Goal: Task Accomplishment & Management: Manage account settings

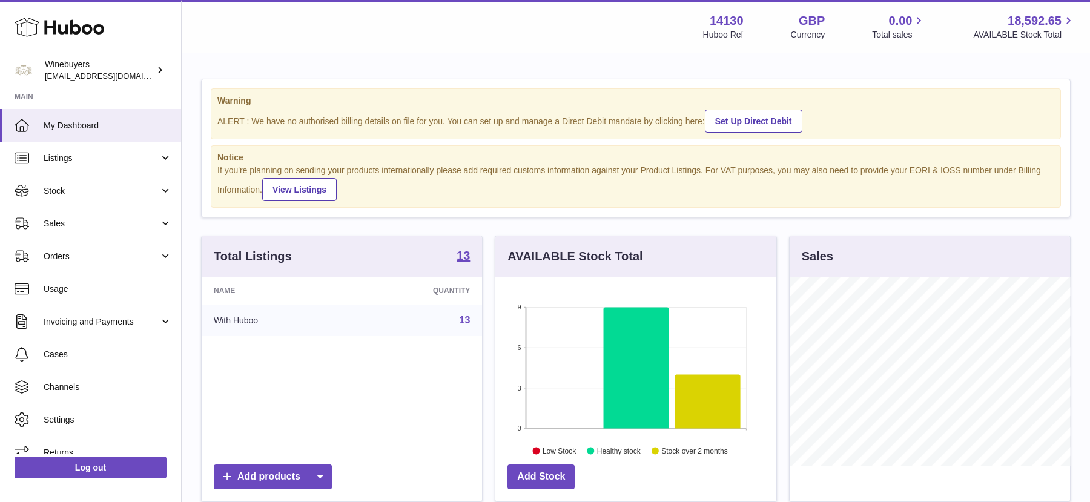
scroll to position [188, 280]
click at [101, 259] on span "Orders" at bounding box center [102, 257] width 116 height 12
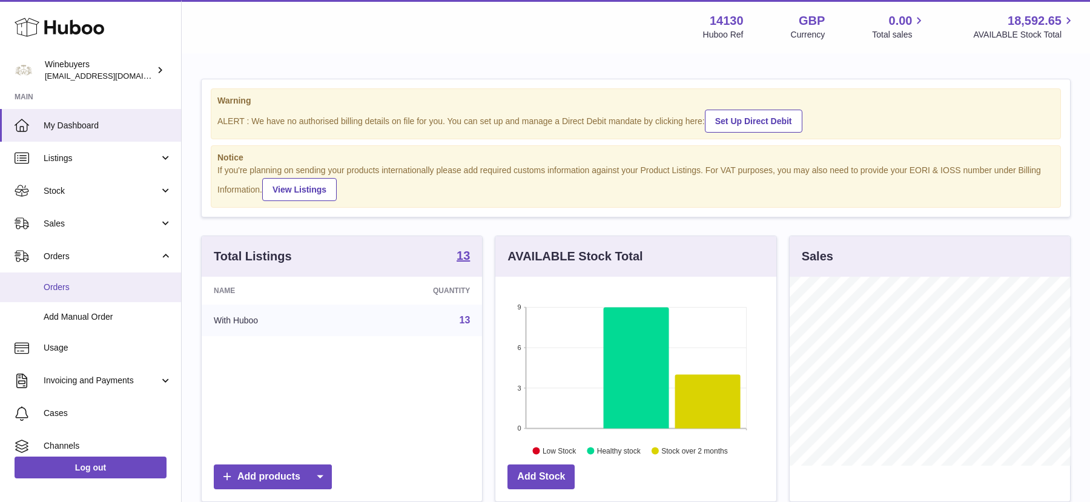
click at [93, 288] on span "Orders" at bounding box center [108, 288] width 128 height 12
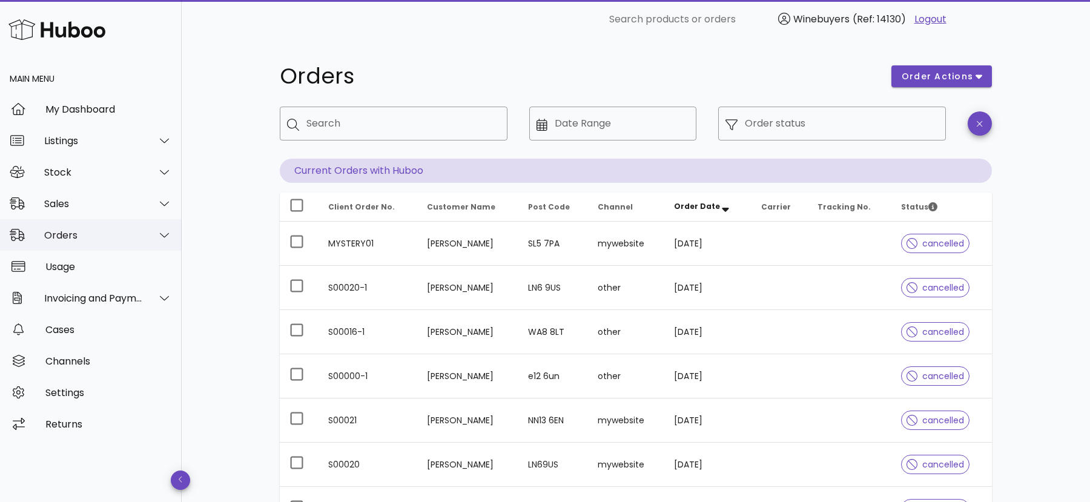
click at [106, 240] on div "Orders" at bounding box center [93, 235] width 99 height 12
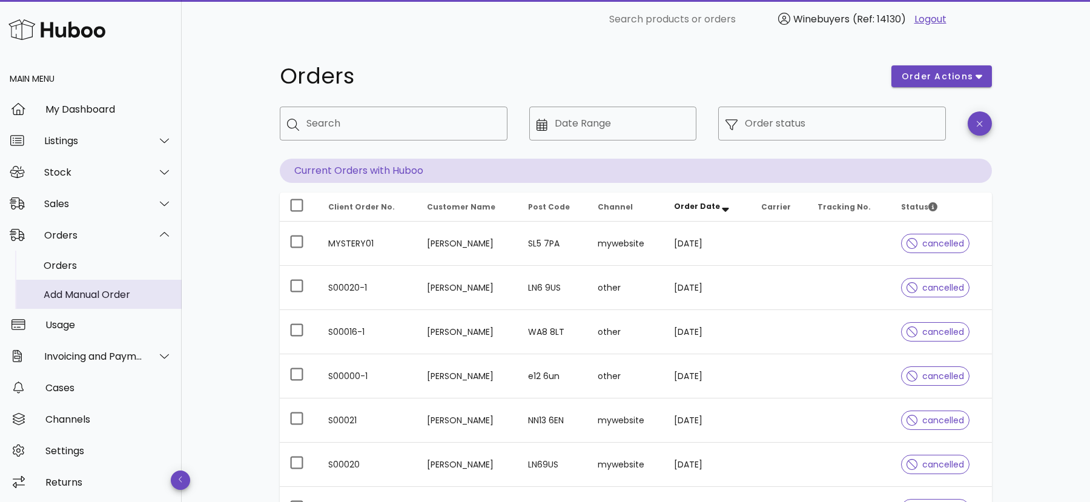
click at [97, 294] on div "Add Manual Order" at bounding box center [108, 295] width 128 height 12
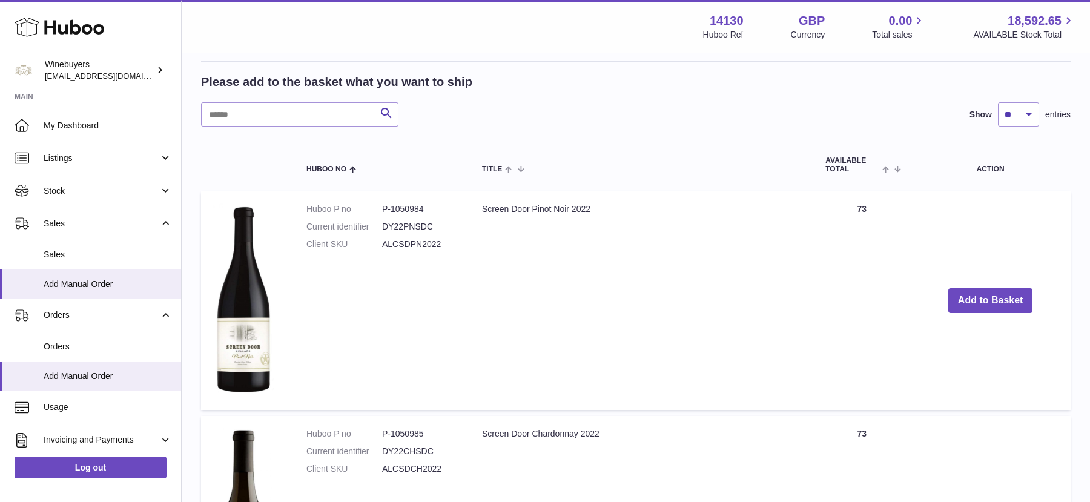
scroll to position [216, 0]
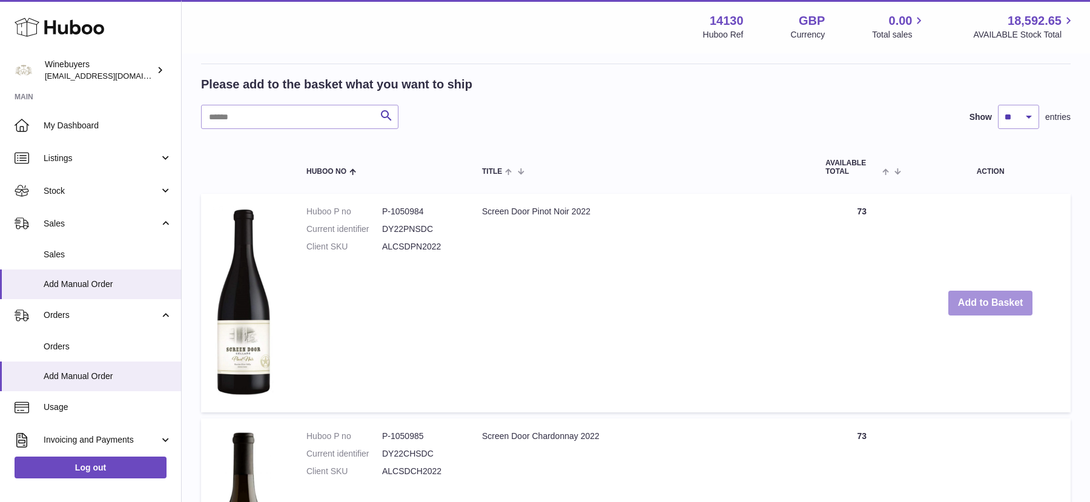
click at [988, 305] on button "Add to Basket" at bounding box center [990, 303] width 85 height 25
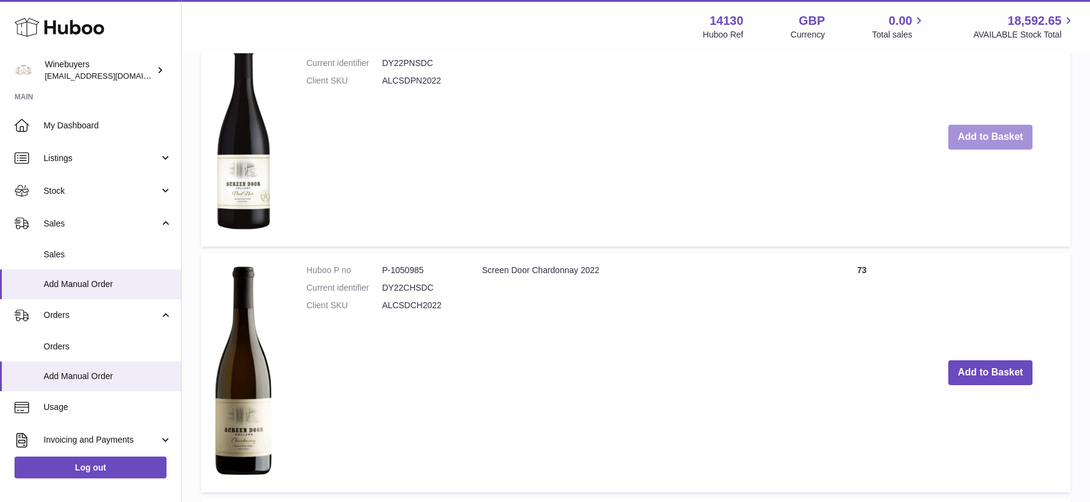
scroll to position [665, 0]
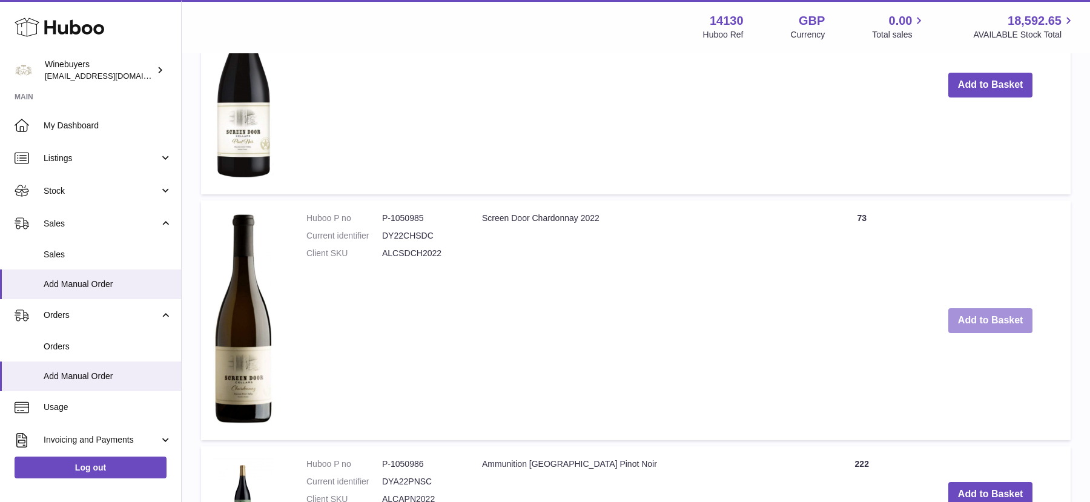
click at [982, 309] on button "Add to Basket" at bounding box center [990, 320] width 85 height 25
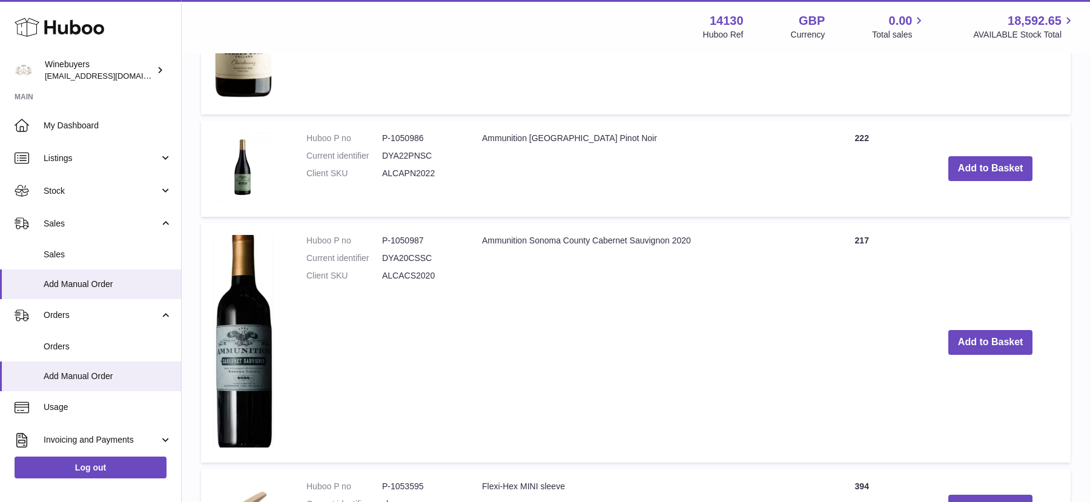
scroll to position [1240, 0]
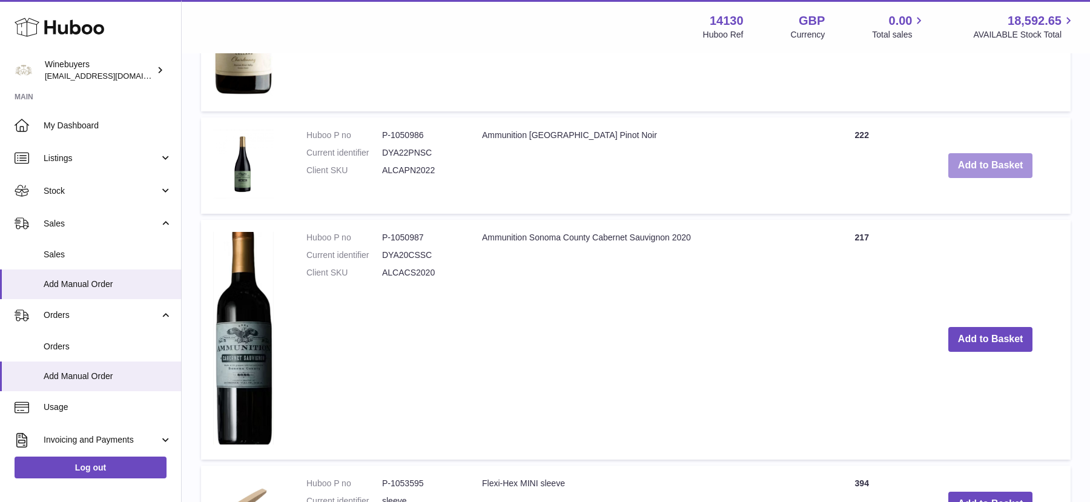
click at [988, 168] on button "Add to Basket" at bounding box center [990, 165] width 85 height 25
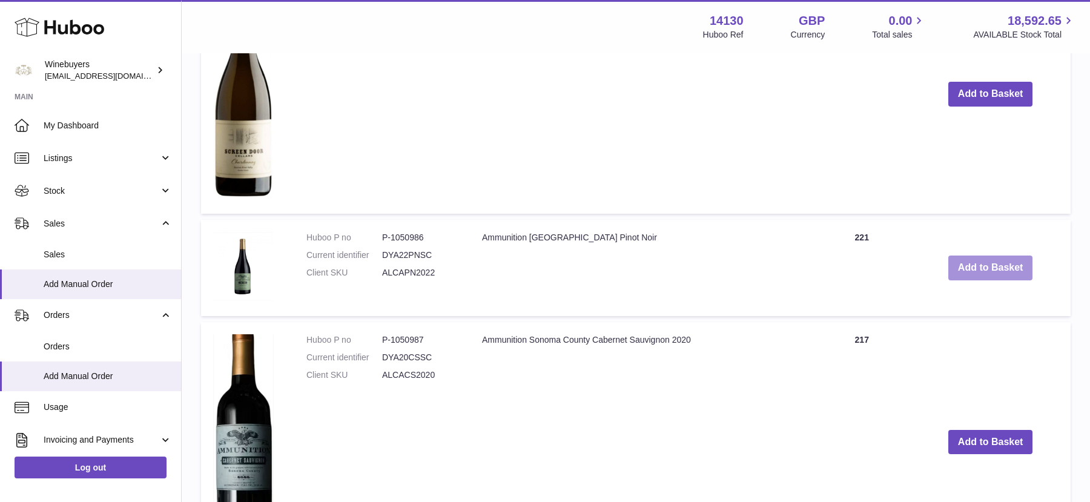
scroll to position [1342, 0]
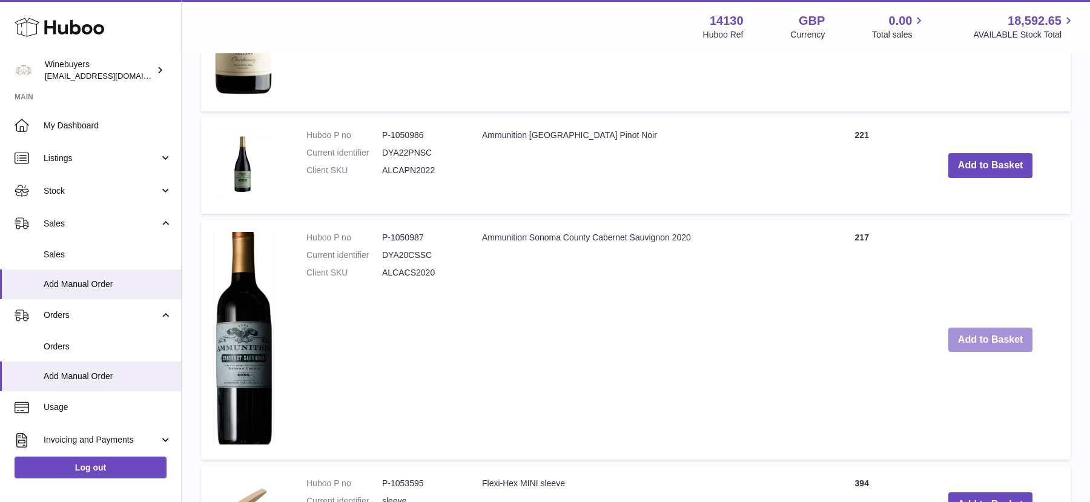
click at [980, 345] on button "Add to Basket" at bounding box center [990, 340] width 85 height 25
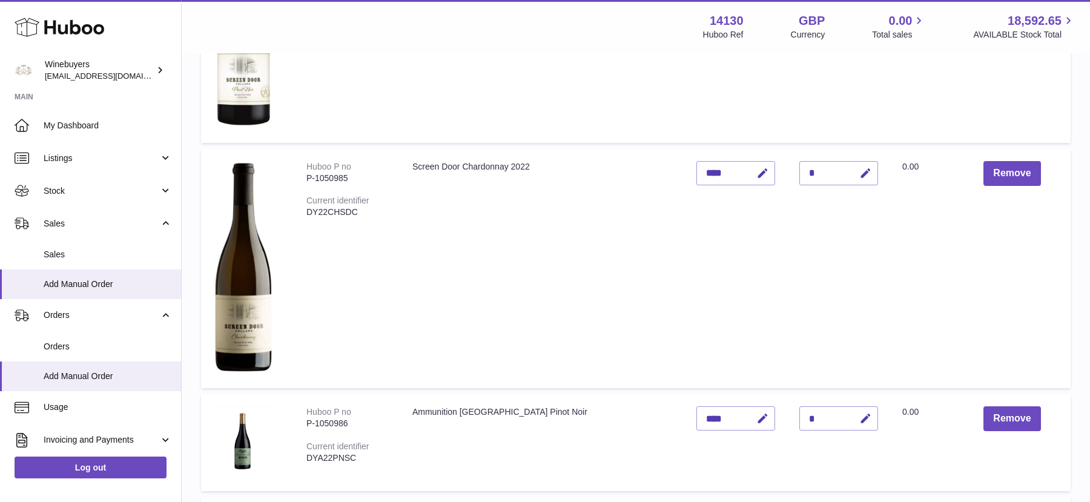
scroll to position [444, 0]
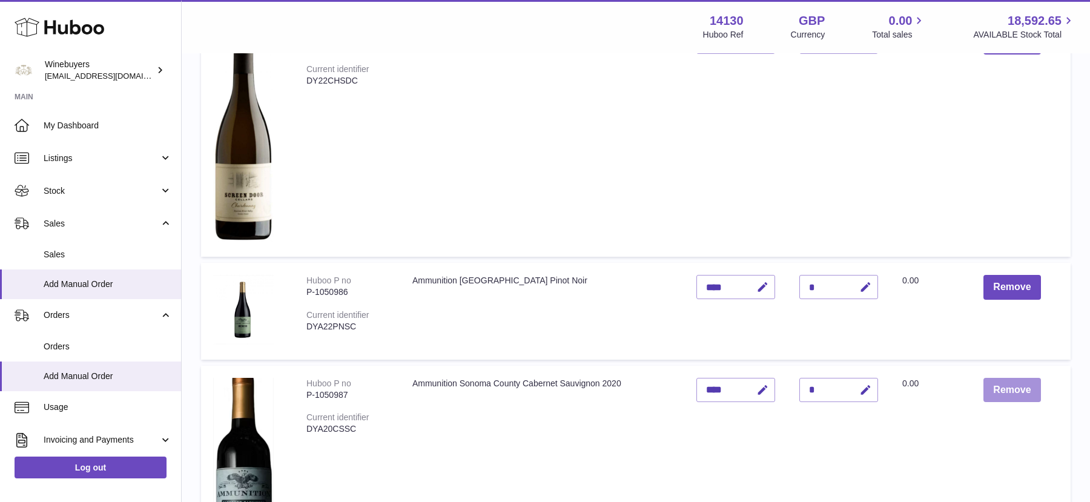
click at [1015, 385] on button "Remove" at bounding box center [1011, 390] width 57 height 25
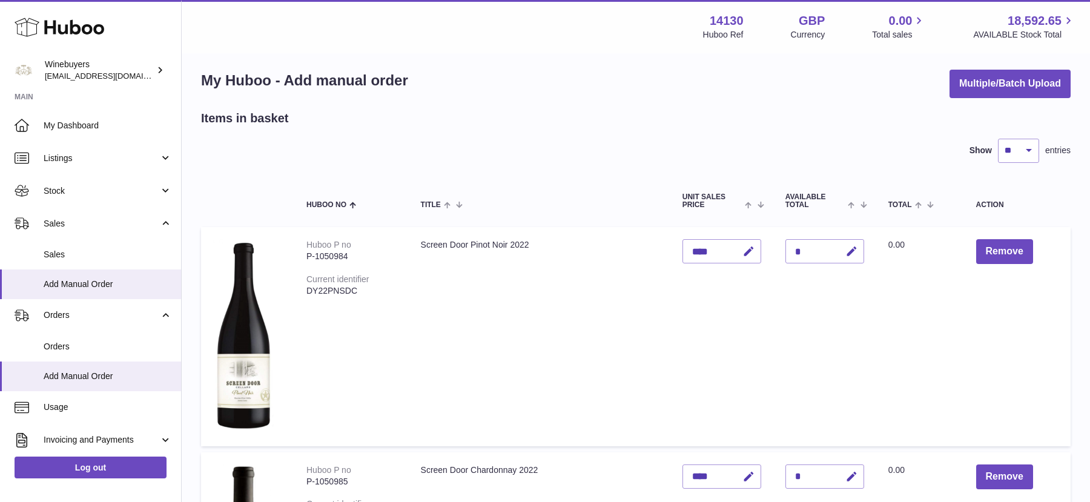
scroll to position [0, 0]
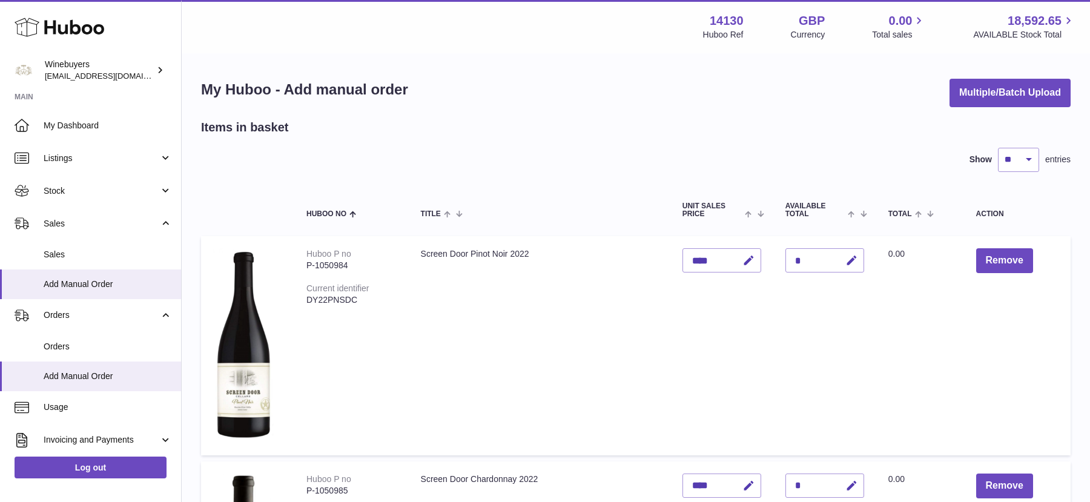
click at [793, 261] on div "*" at bounding box center [824, 260] width 79 height 24
click at [845, 259] on icon "button" at bounding box center [851, 260] width 13 height 13
type input "*"
click at [789, 330] on td "Quantity *" at bounding box center [824, 345] width 103 height 219
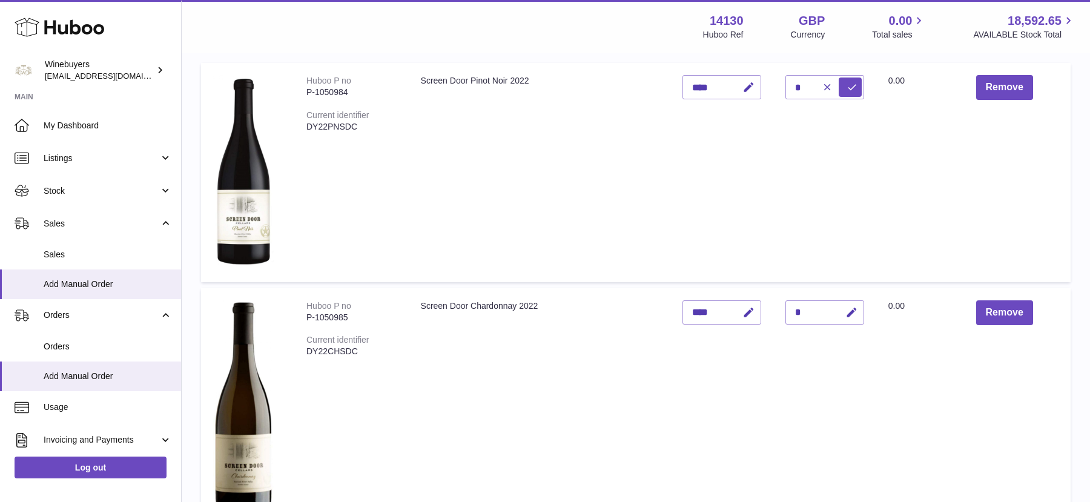
scroll to position [174, 0]
click at [845, 82] on button "submit" at bounding box center [850, 85] width 23 height 19
click at [795, 314] on div "*" at bounding box center [824, 311] width 79 height 24
click at [845, 312] on icon "button" at bounding box center [851, 311] width 13 height 13
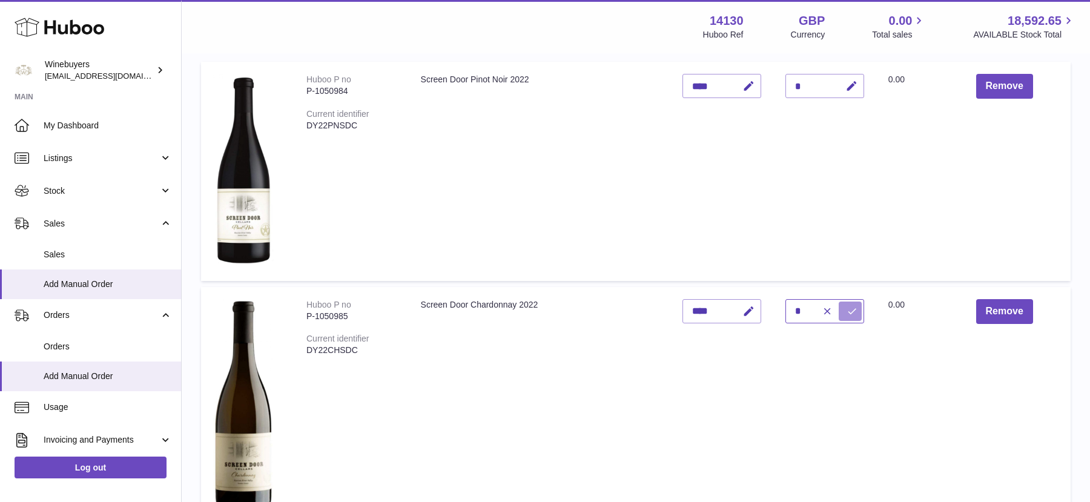
type input "*"
click at [842, 317] on button "submit" at bounding box center [850, 311] width 23 height 19
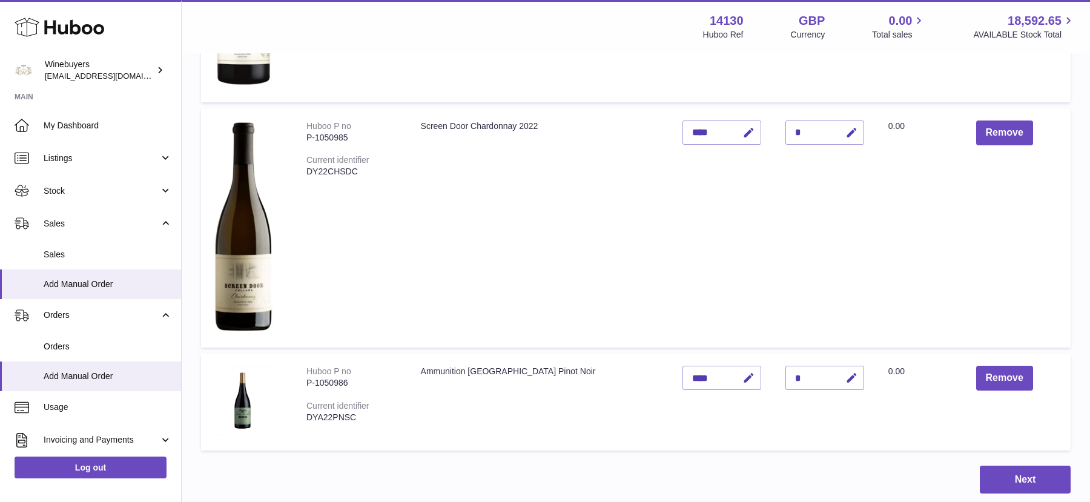
scroll to position [395, 0]
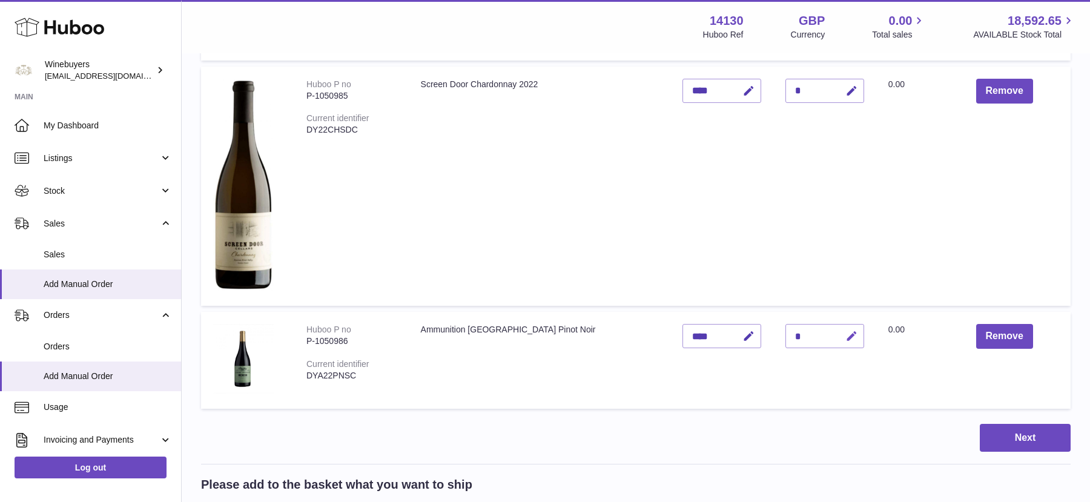
click at [838, 346] on button "button" at bounding box center [850, 336] width 28 height 25
type input "*"
click at [847, 331] on icon "submit" at bounding box center [852, 336] width 11 height 11
click at [1002, 444] on button "Next" at bounding box center [1025, 438] width 91 height 28
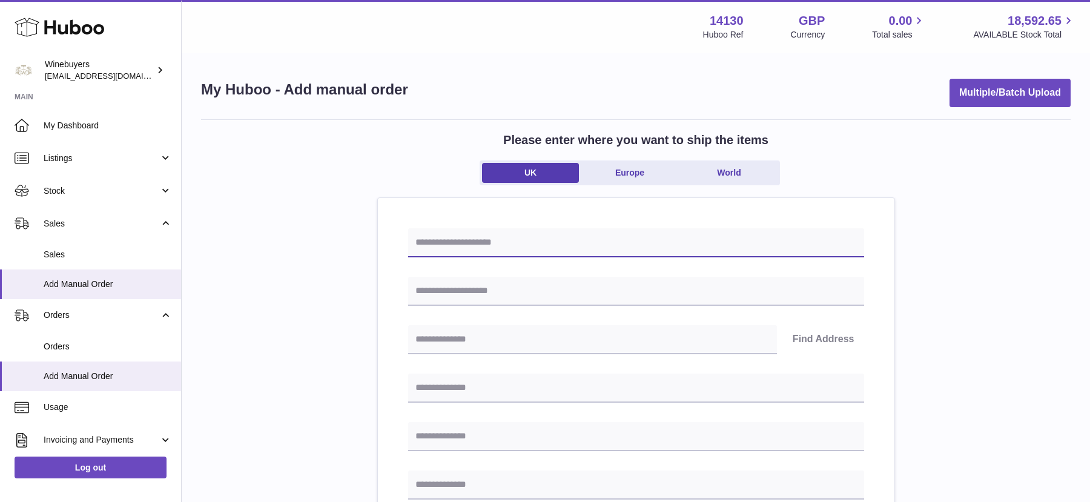
click at [460, 251] on input "text" at bounding box center [636, 242] width 456 height 29
type input "*****"
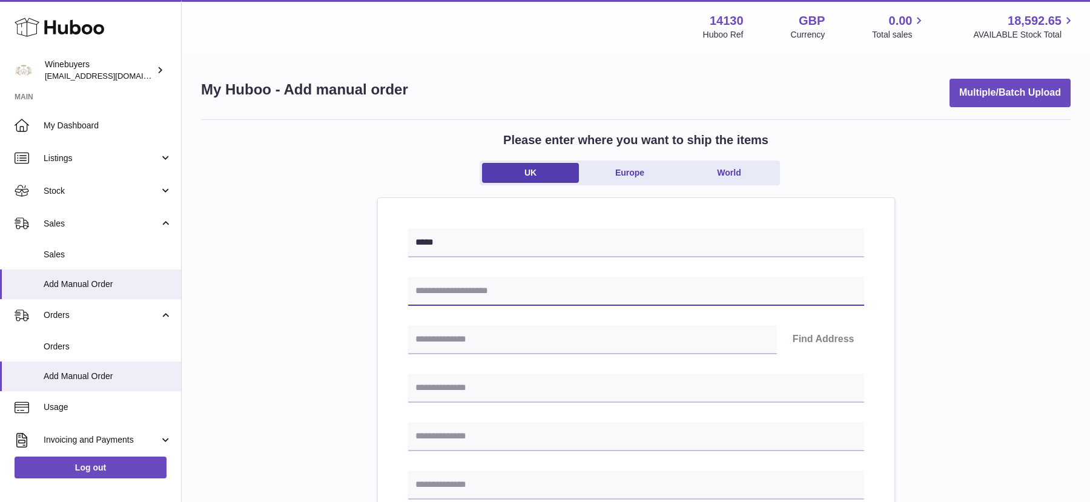
click at [488, 286] on input "text" at bounding box center [636, 291] width 456 height 29
type input "**********"
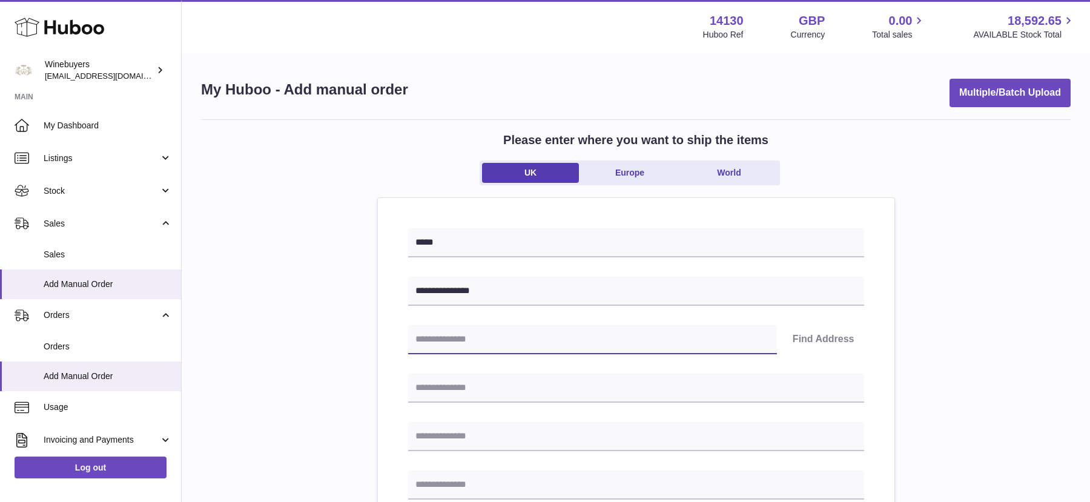
click at [504, 338] on input "text" at bounding box center [592, 339] width 369 height 29
type input "********"
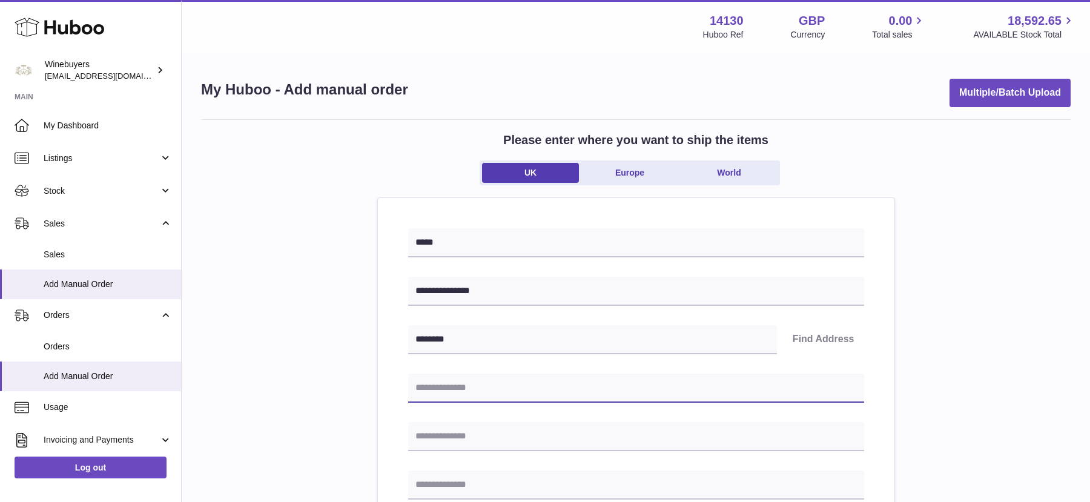
type input "**********"
type input "******"
type input "********"
type input "**********"
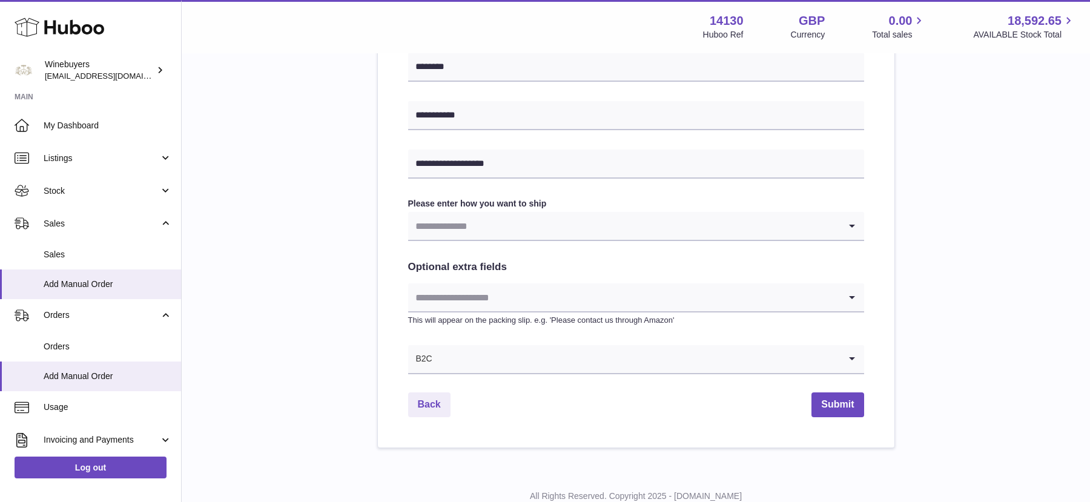
scroll to position [526, 0]
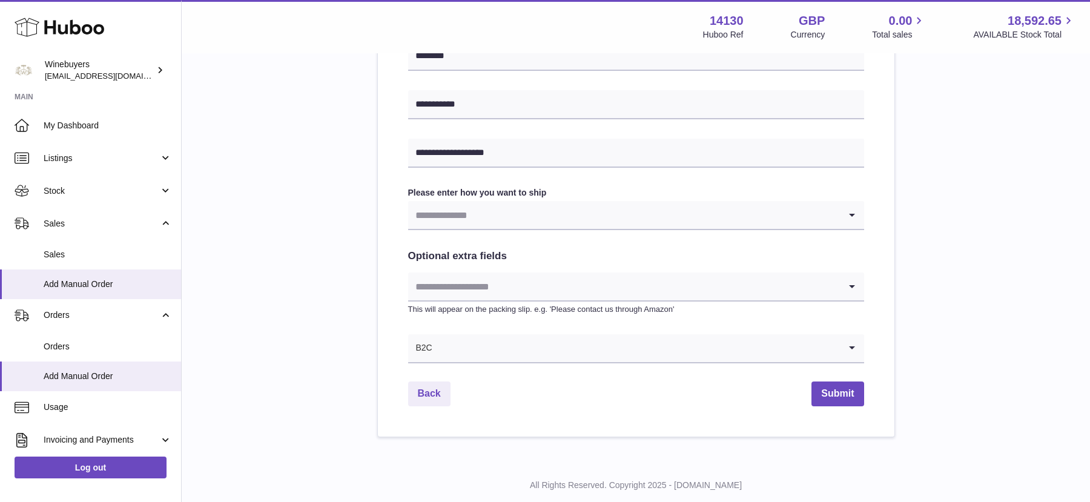
click at [579, 225] on input "Search for option" at bounding box center [624, 215] width 432 height 28
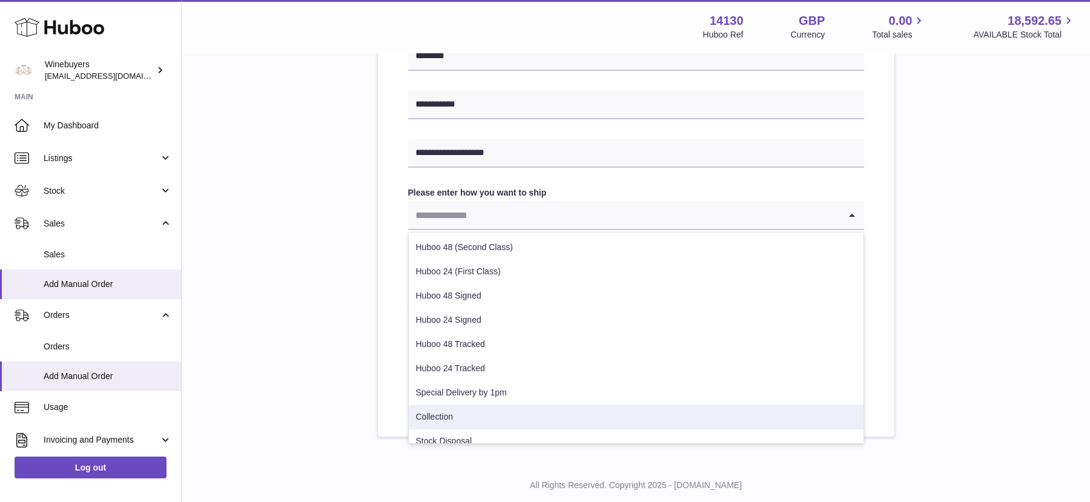
scroll to position [85, 0]
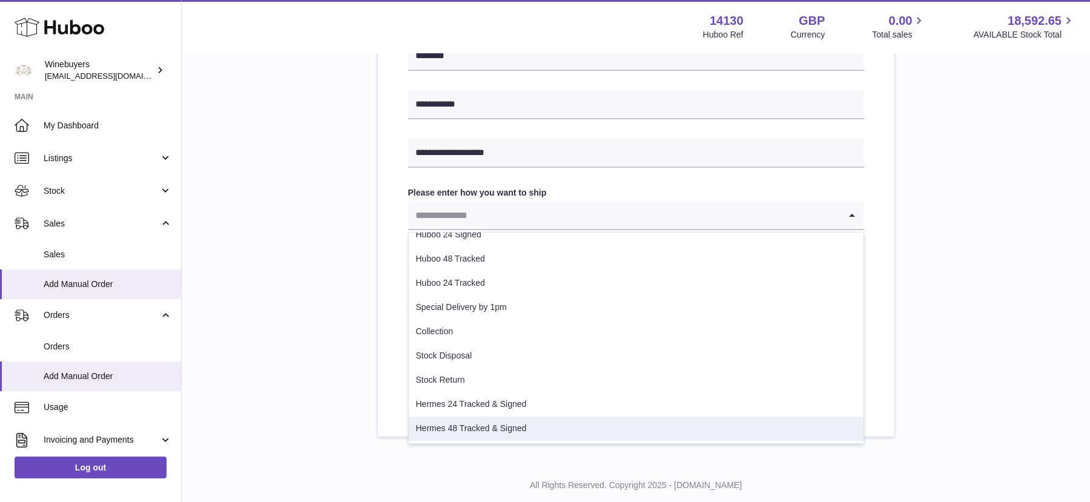
click at [515, 428] on li "Hermes 48 Tracked & Signed" at bounding box center [636, 429] width 455 height 24
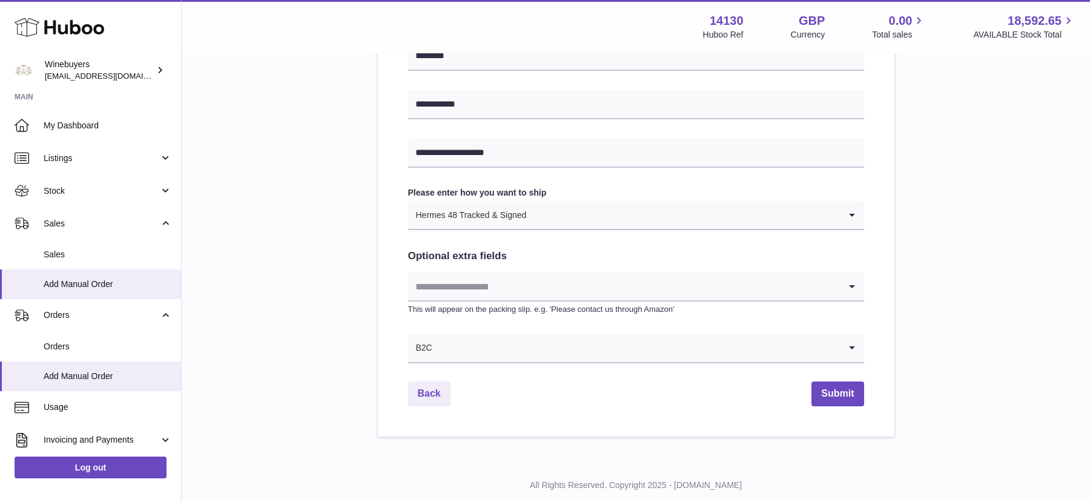
click at [498, 282] on input "Search for option" at bounding box center [624, 286] width 432 height 28
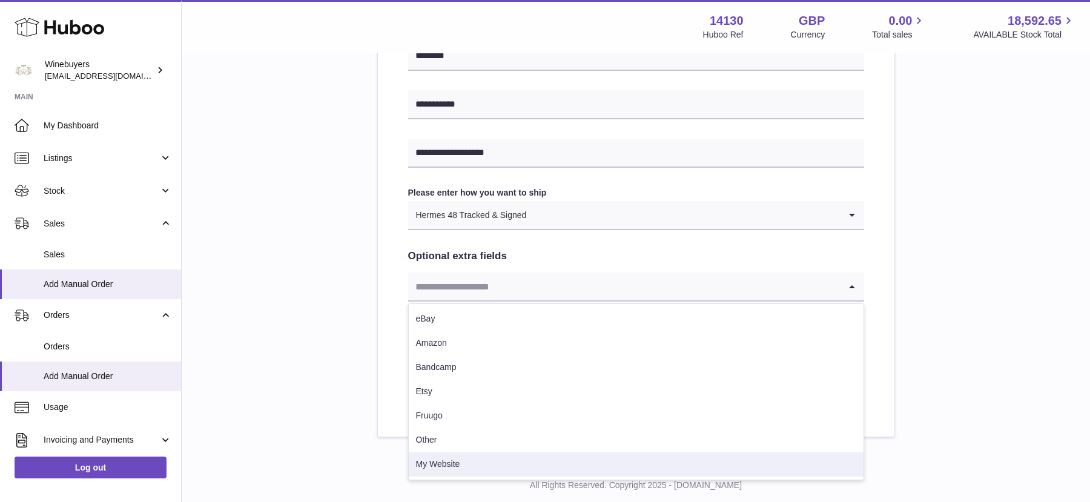
scroll to position [555, 0]
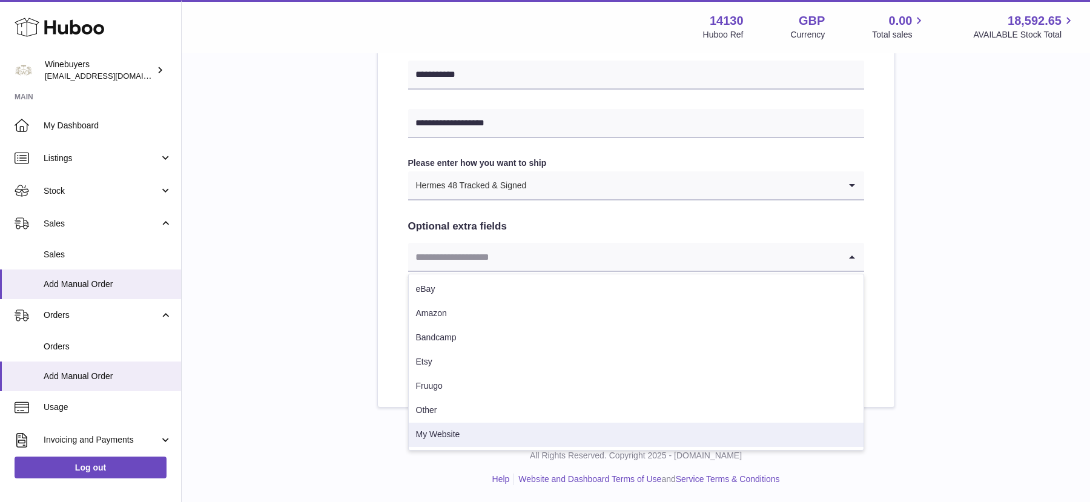
click at [477, 437] on li "My Website" at bounding box center [636, 435] width 455 height 24
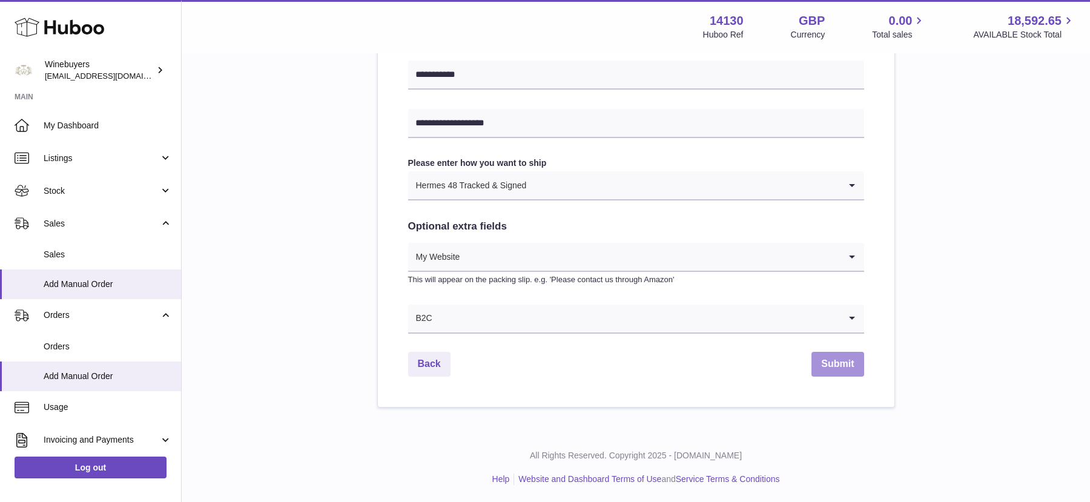
click at [831, 363] on button "Submit" at bounding box center [837, 364] width 52 height 25
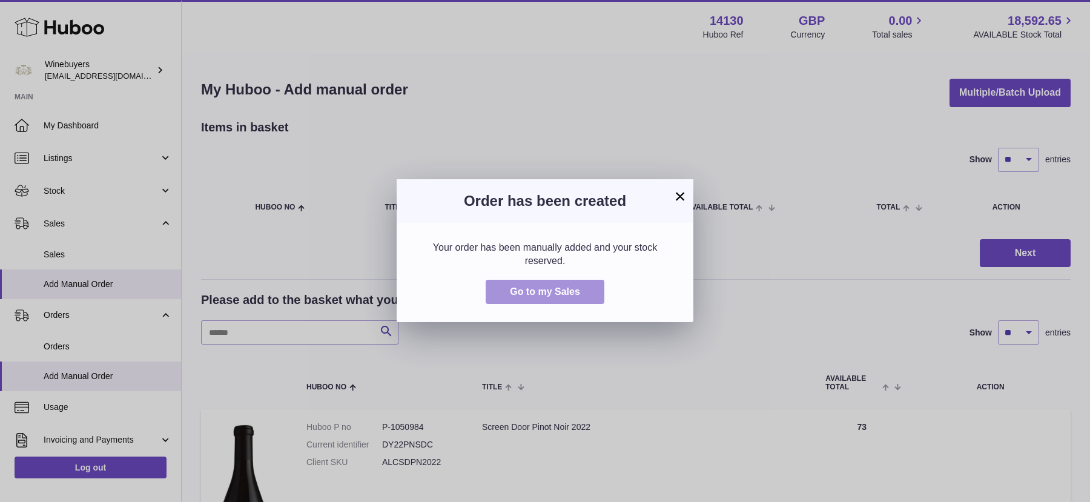
click at [559, 300] on button "Go to my Sales" at bounding box center [545, 292] width 119 height 25
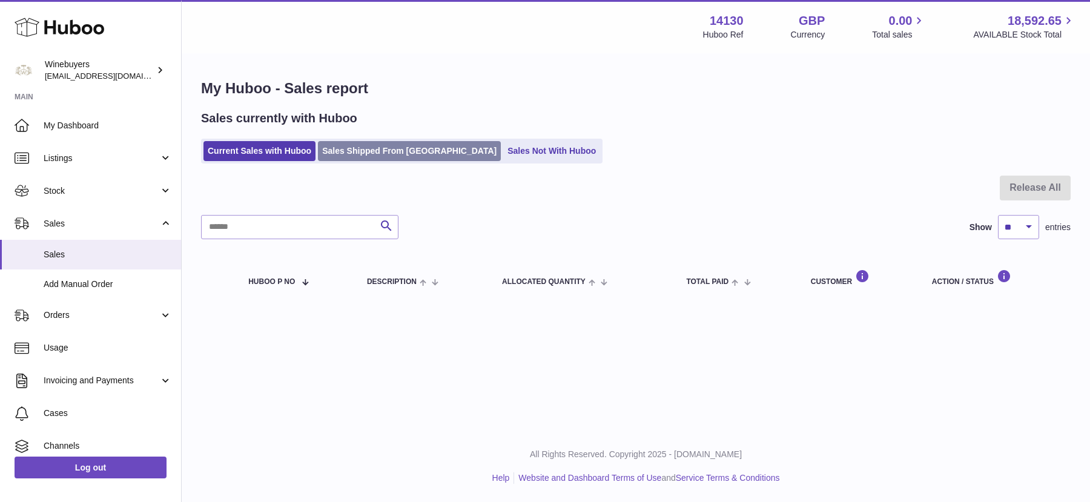
click at [380, 150] on link "Sales Shipped From [GEOGRAPHIC_DATA]" at bounding box center [409, 151] width 183 height 20
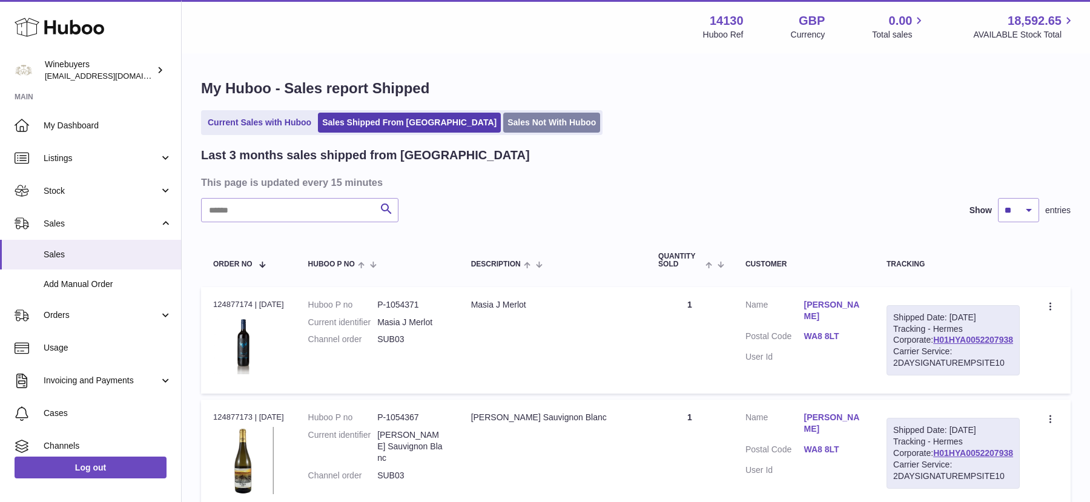
click at [503, 125] on link "Sales Not With Huboo" at bounding box center [551, 123] width 97 height 20
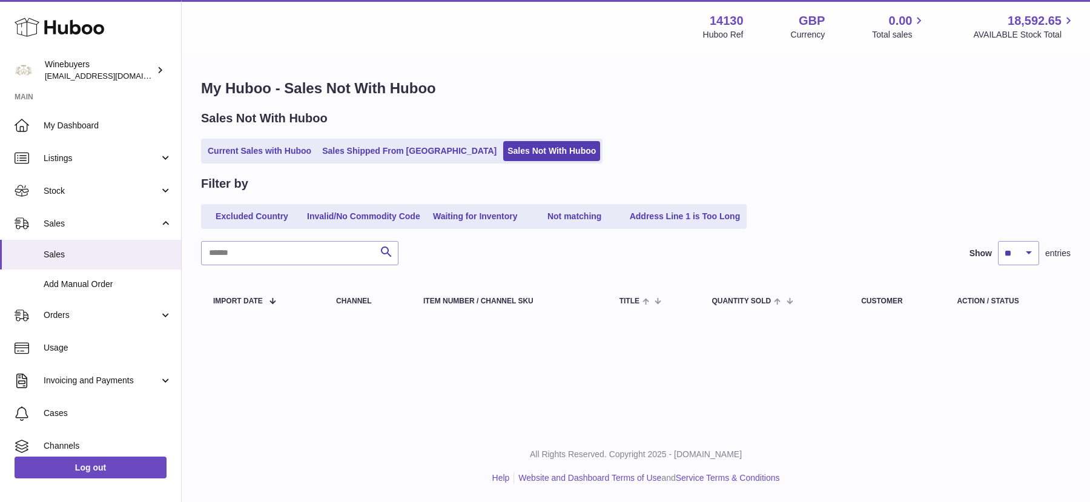
click at [271, 133] on div "Sales Not With Huboo Current Sales with Huboo Sales Shipped From [GEOGRAPHIC_DA…" at bounding box center [636, 136] width 870 height 53
click at [266, 154] on link "Current Sales with Huboo" at bounding box center [259, 151] width 112 height 20
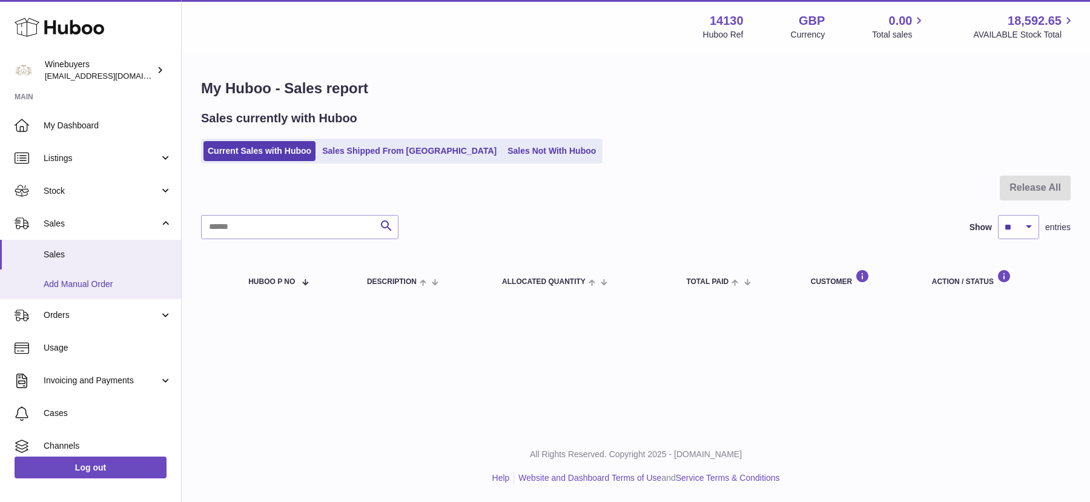
click at [48, 282] on span "Add Manual Order" at bounding box center [108, 285] width 128 height 12
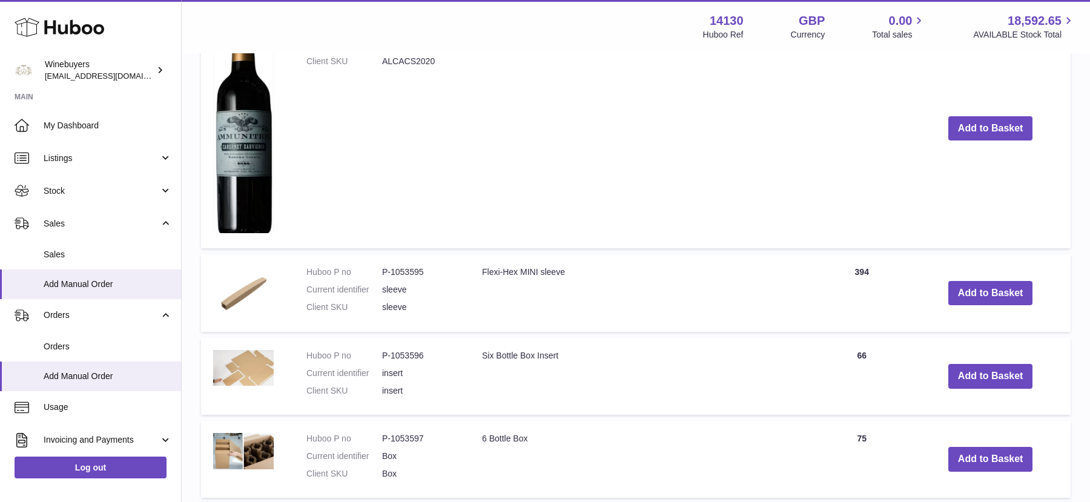
scroll to position [975, 0]
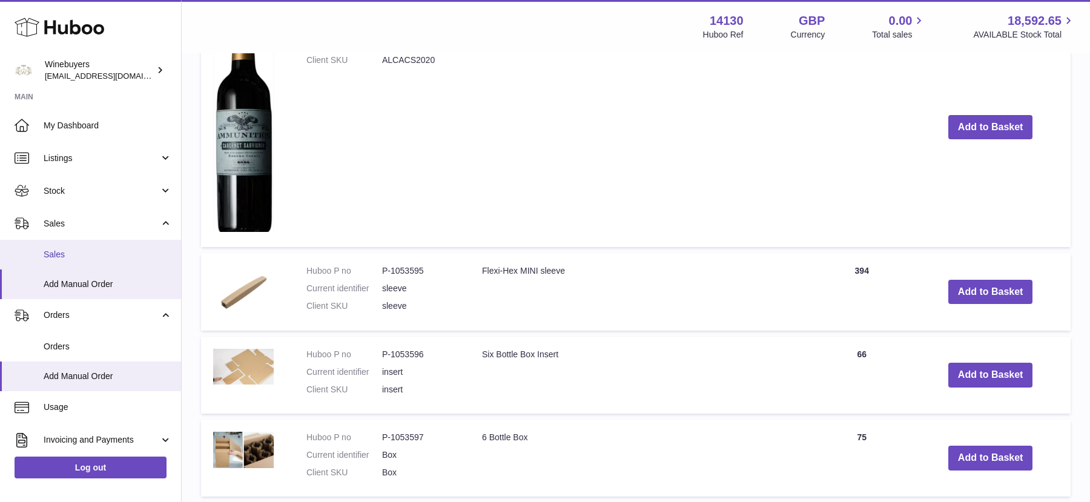
click at [74, 256] on span "Sales" at bounding box center [108, 255] width 128 height 12
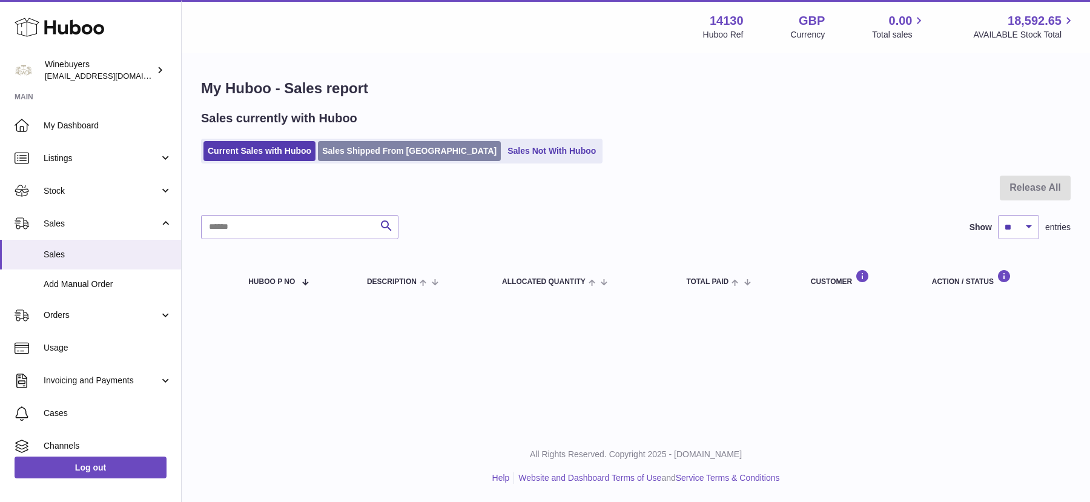
click at [366, 151] on link "Sales Shipped From Huboo" at bounding box center [409, 151] width 183 height 20
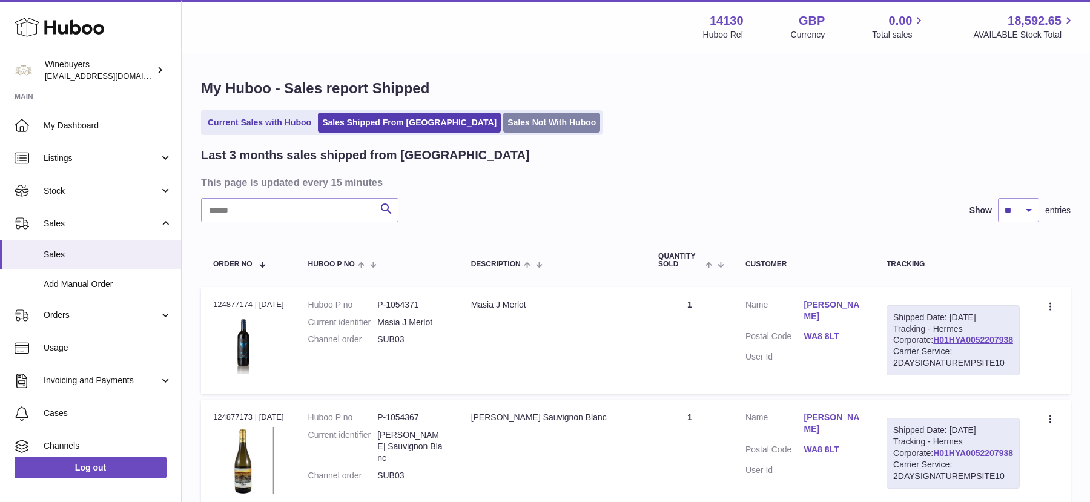
click at [504, 118] on link "Sales Not With Huboo" at bounding box center [551, 123] width 97 height 20
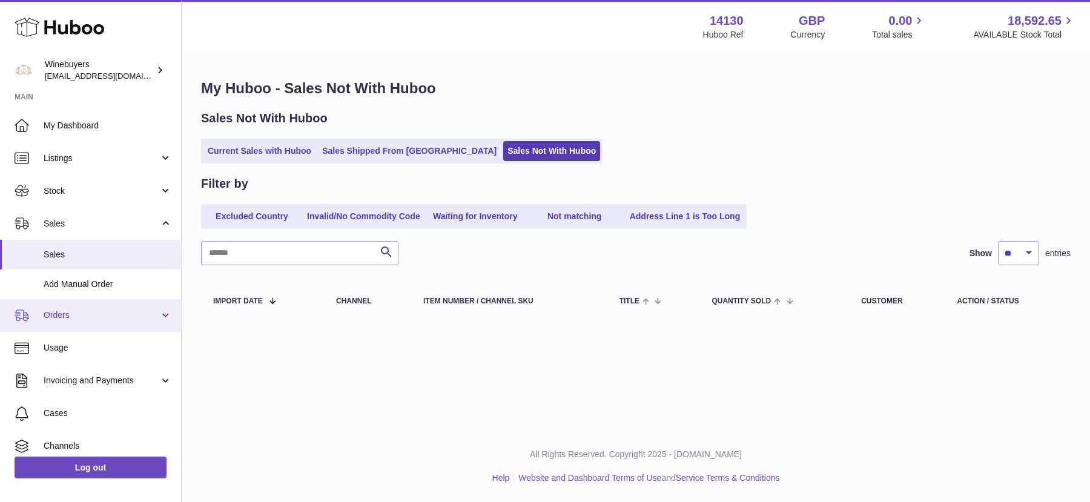
click at [93, 307] on link "Orders" at bounding box center [90, 315] width 181 height 33
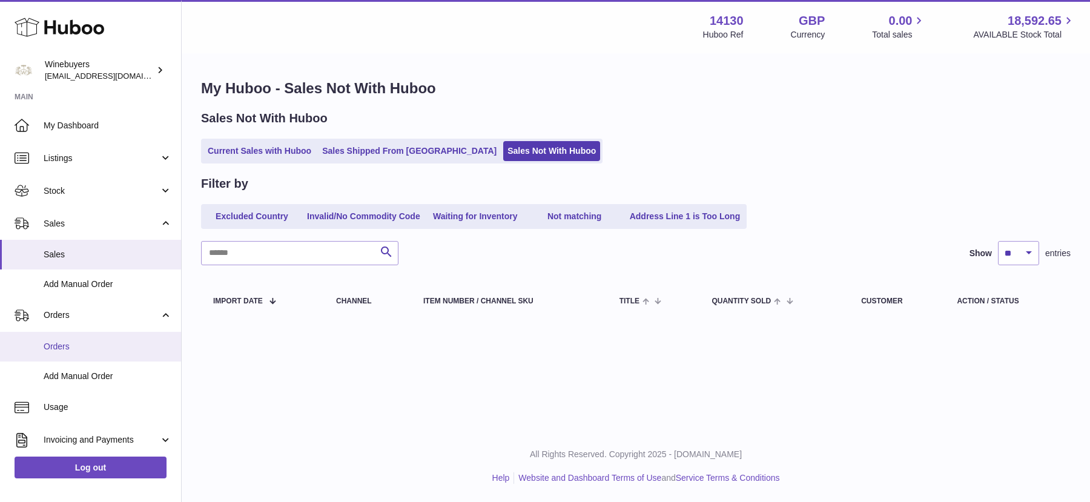
click at [90, 352] on link "Orders" at bounding box center [90, 347] width 181 height 30
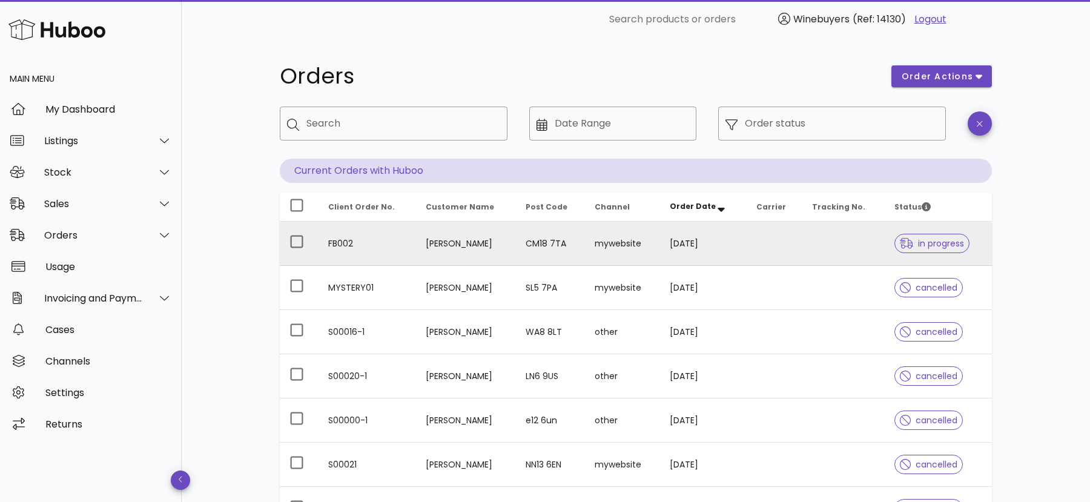
click at [494, 247] on td "[PERSON_NAME]" at bounding box center [466, 244] width 100 height 44
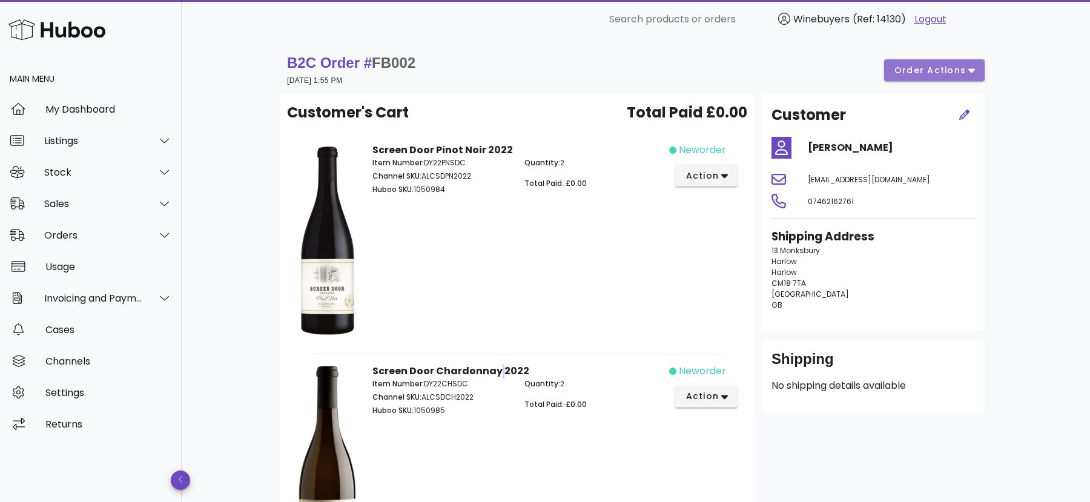
click at [940, 68] on span "order actions" at bounding box center [930, 70] width 73 height 13
click at [988, 213] on div "Customer [PERSON_NAME] [PERSON_NAME][EMAIL_ADDRESS][DOMAIN_NAME] 07462162761 Sh…" at bounding box center [872, 397] width 237 height 606
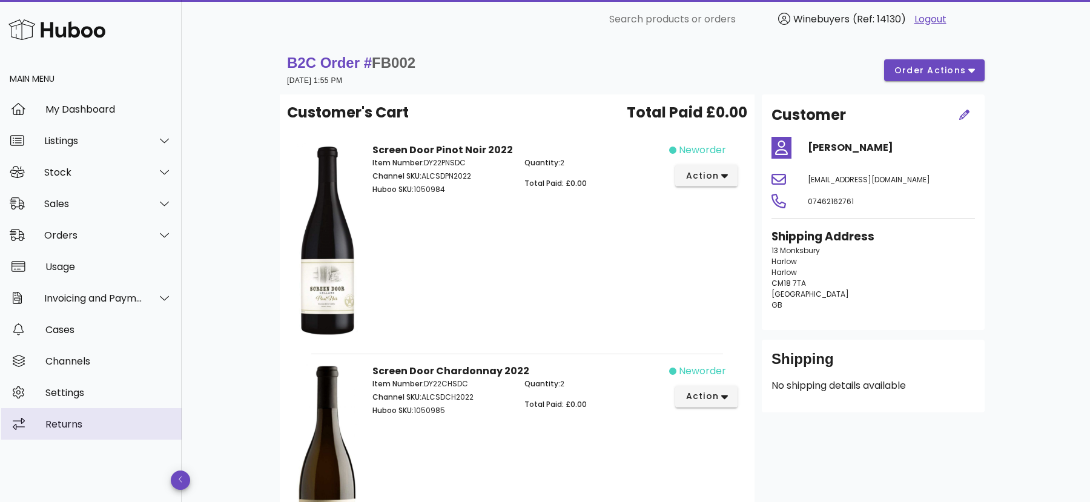
click at [71, 427] on div "Returns" at bounding box center [108, 424] width 127 height 12
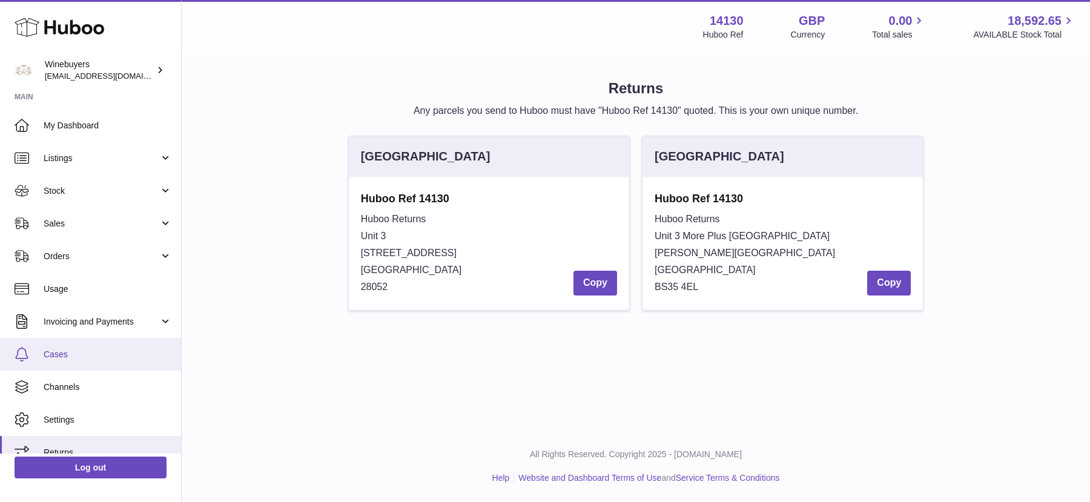
scroll to position [15, 0]
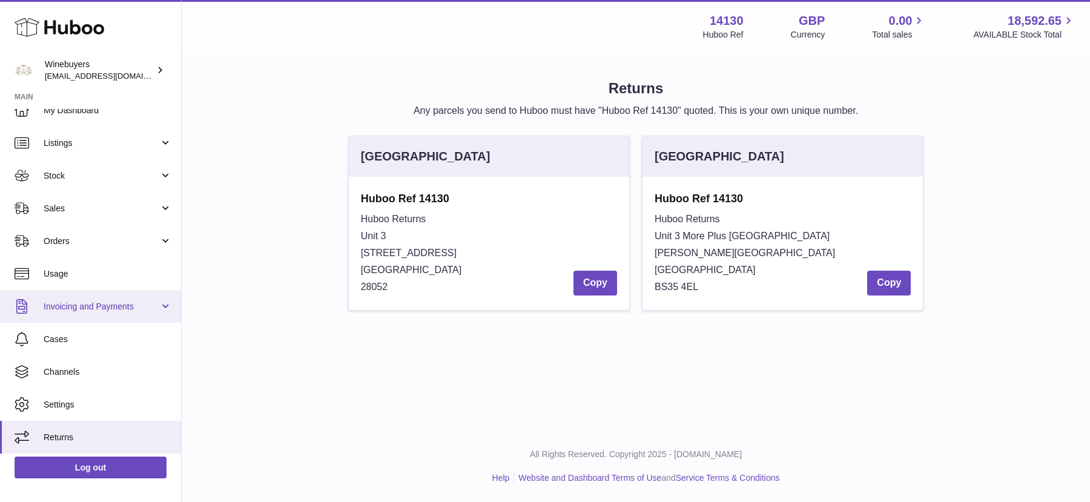
click at [91, 310] on span "Invoicing and Payments" at bounding box center [102, 307] width 116 height 12
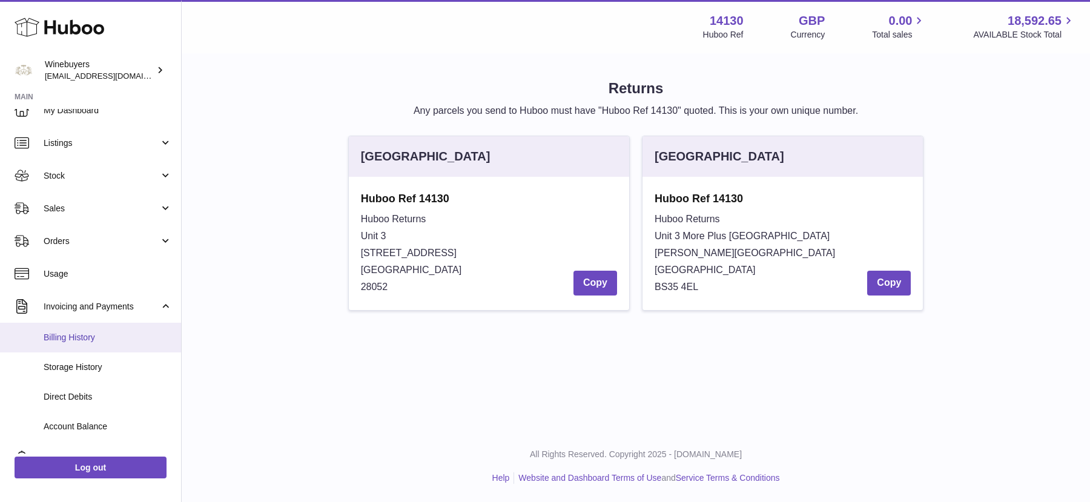
click at [111, 343] on link "Billing History" at bounding box center [90, 338] width 181 height 30
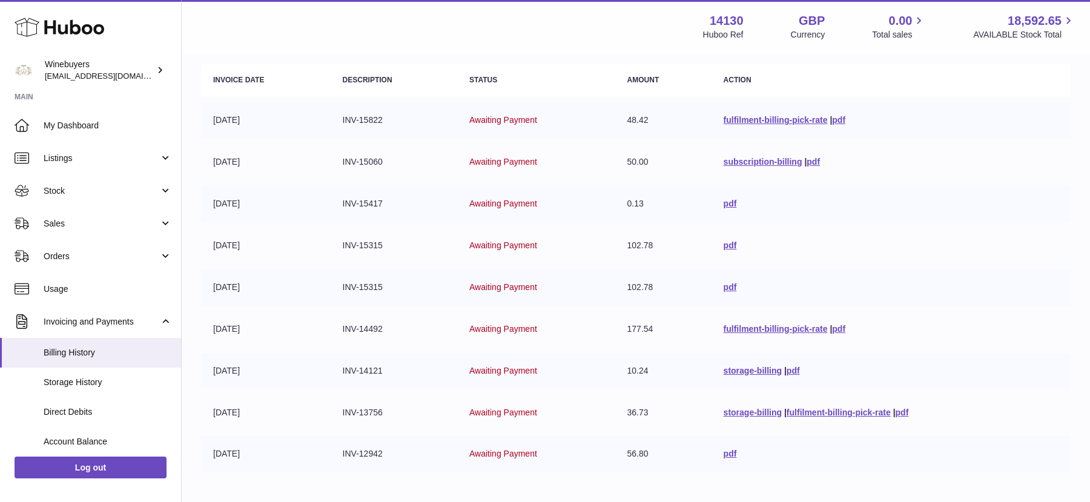
scroll to position [139, 0]
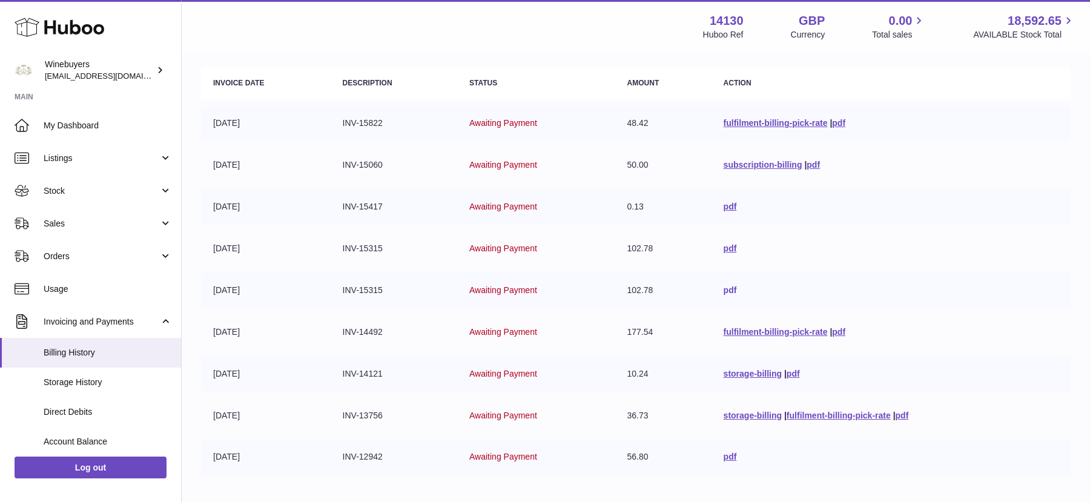
click at [727, 289] on link "pdf" at bounding box center [730, 290] width 13 height 10
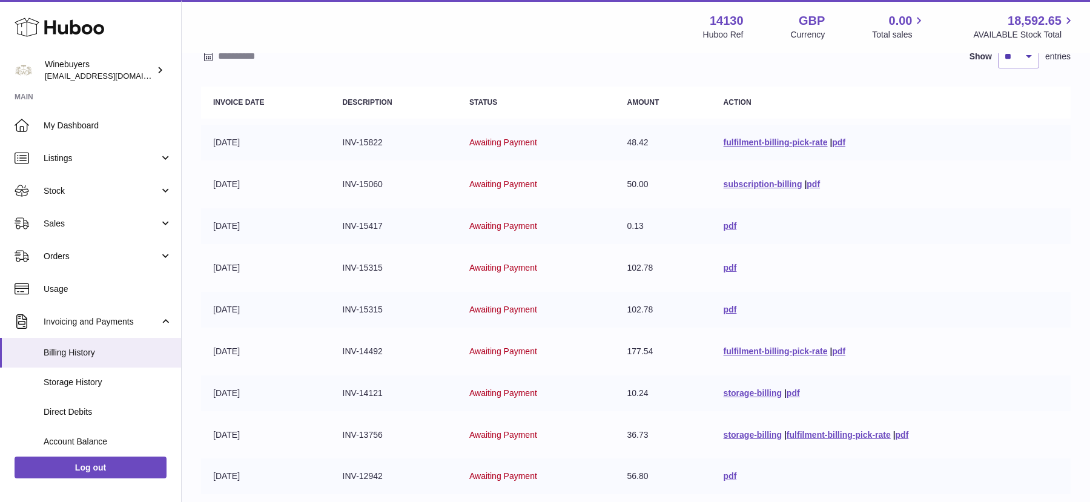
scroll to position [124, 0]
